Goal: Navigation & Orientation: Understand site structure

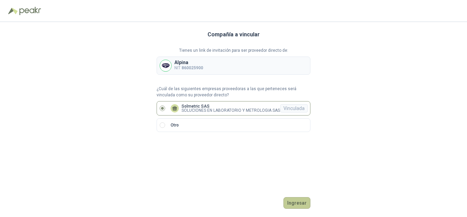
click at [295, 200] on button "Ingresar" at bounding box center [297, 203] width 27 height 12
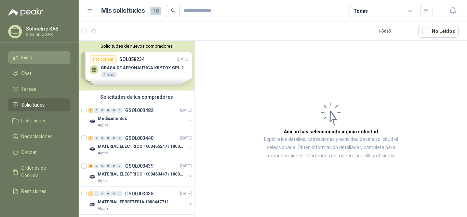
click at [28, 61] on span "Inicio" at bounding box center [26, 58] width 11 height 8
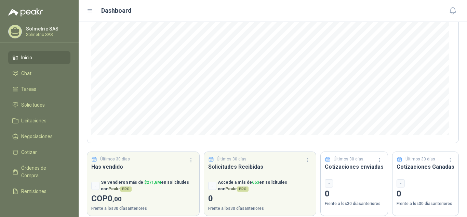
scroll to position [92, 0]
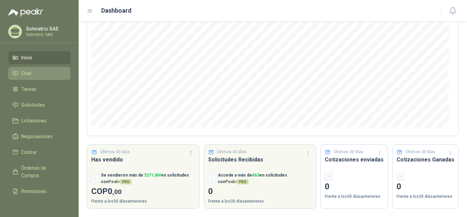
click at [22, 71] on span "Chat" at bounding box center [26, 73] width 10 height 8
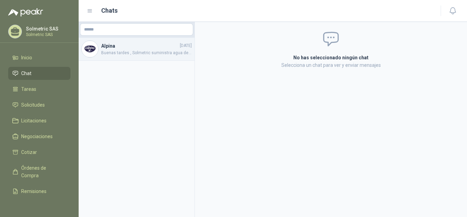
click at [116, 56] on div "Alpina [DATE] Buenas tardes , Solmetric suministra agua destilada, presentación…" at bounding box center [137, 49] width 116 height 23
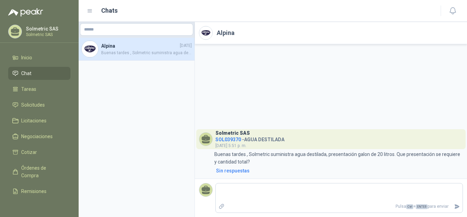
drag, startPoint x: 116, startPoint y: 55, endPoint x: 111, endPoint y: 55, distance: 4.4
click at [111, 55] on span "Buenas tardes , Solmetric suministra agua destilada, presentación galon de 20 l…" at bounding box center [146, 53] width 91 height 6
click at [36, 93] on link "Tareas" at bounding box center [39, 88] width 62 height 13
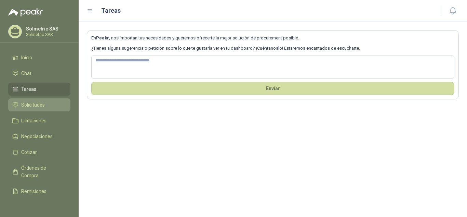
click at [38, 100] on link "Solicitudes" at bounding box center [39, 104] width 62 height 13
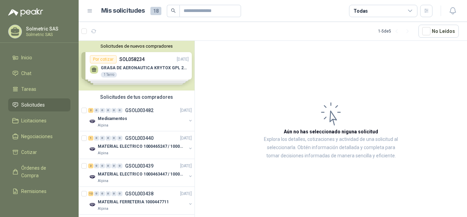
click at [134, 80] on div "Solicitudes de nuevos compradores Por cotizar SOL058234 [DATE] GRASA DE AERONAU…" at bounding box center [137, 66] width 116 height 50
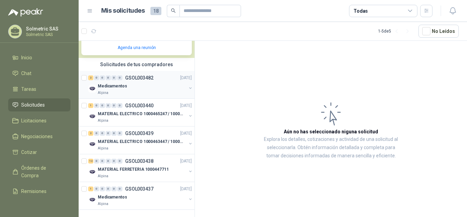
scroll to position [156, 0]
click at [33, 118] on span "Licitaciones" at bounding box center [33, 121] width 25 height 8
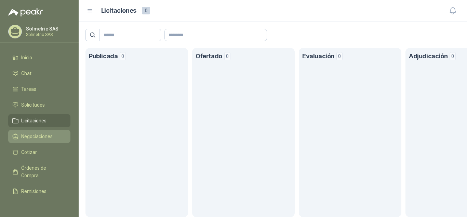
click at [36, 132] on link "Negociaciones" at bounding box center [39, 136] width 62 height 13
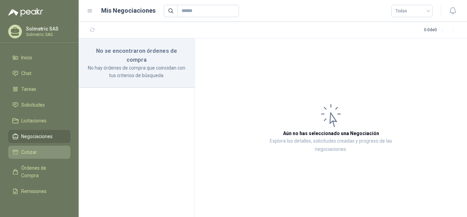
click at [33, 148] on span "Cotizar" at bounding box center [29, 152] width 16 height 8
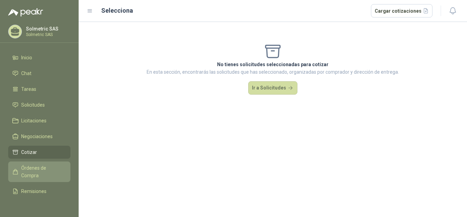
click at [31, 163] on link "Órdenes de Compra" at bounding box center [39, 171] width 62 height 21
